Goal: Use online tool/utility: Utilize a website feature to perform a specific function

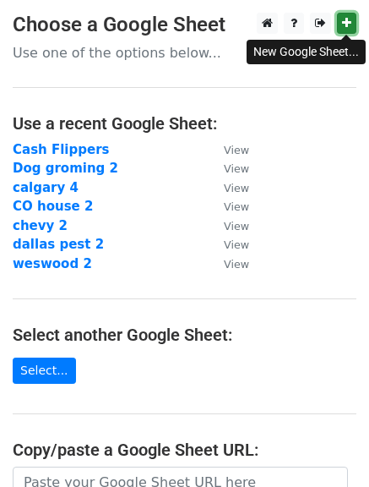
click at [346, 19] on icon at bounding box center [346, 23] width 9 height 12
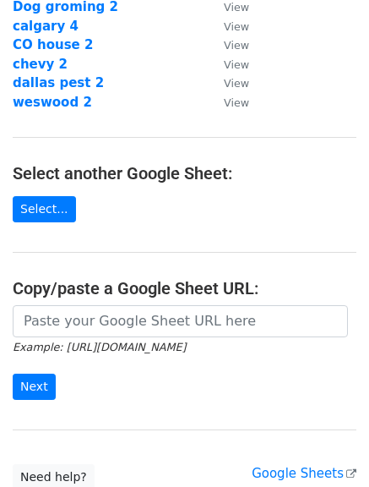
scroll to position [169, 0]
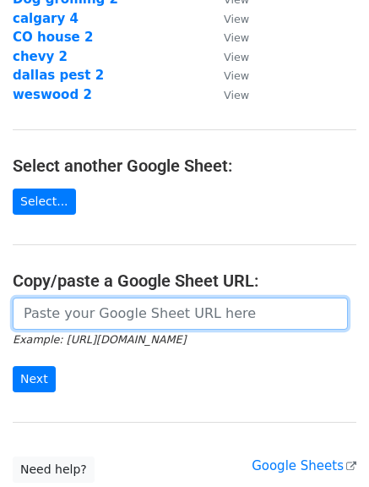
click at [191, 314] on input "url" at bounding box center [180, 313] width 335 height 32
paste input "[URL][DOMAIN_NAME]"
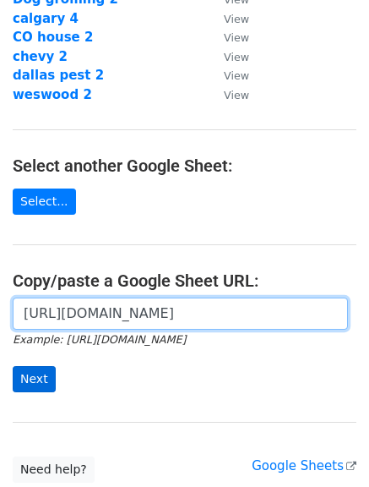
type input "[URL][DOMAIN_NAME]"
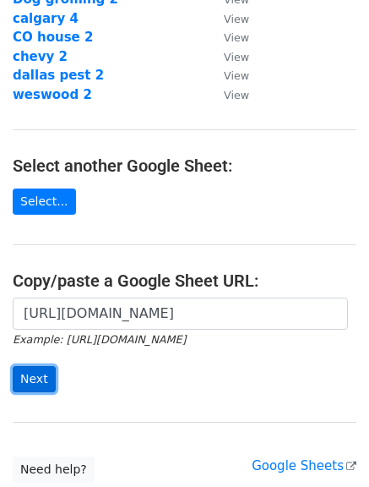
scroll to position [0, 0]
click at [30, 376] on input "Next" at bounding box center [34, 379] width 43 height 26
